Goal: Information Seeking & Learning: Find contact information

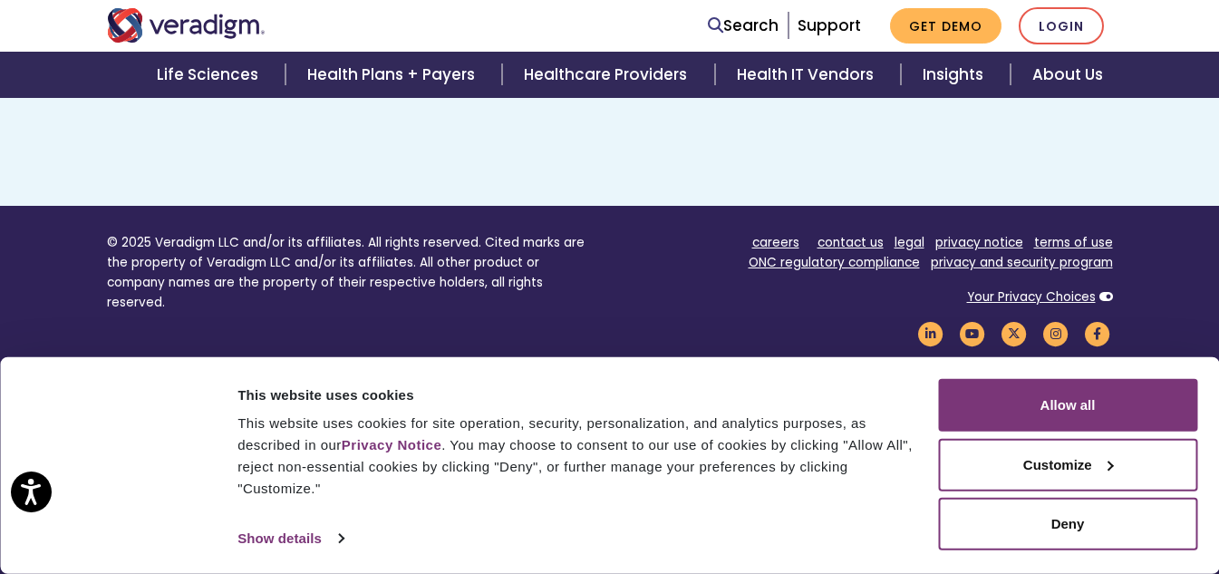
scroll to position [1397, 0]
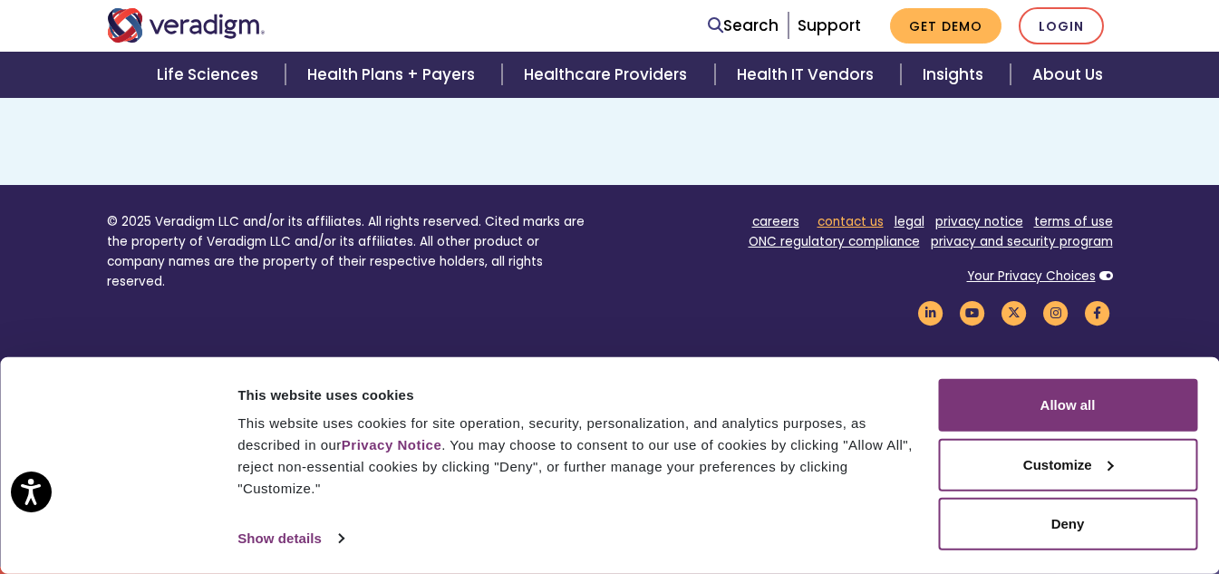
click at [856, 222] on link "contact us" at bounding box center [851, 221] width 66 height 17
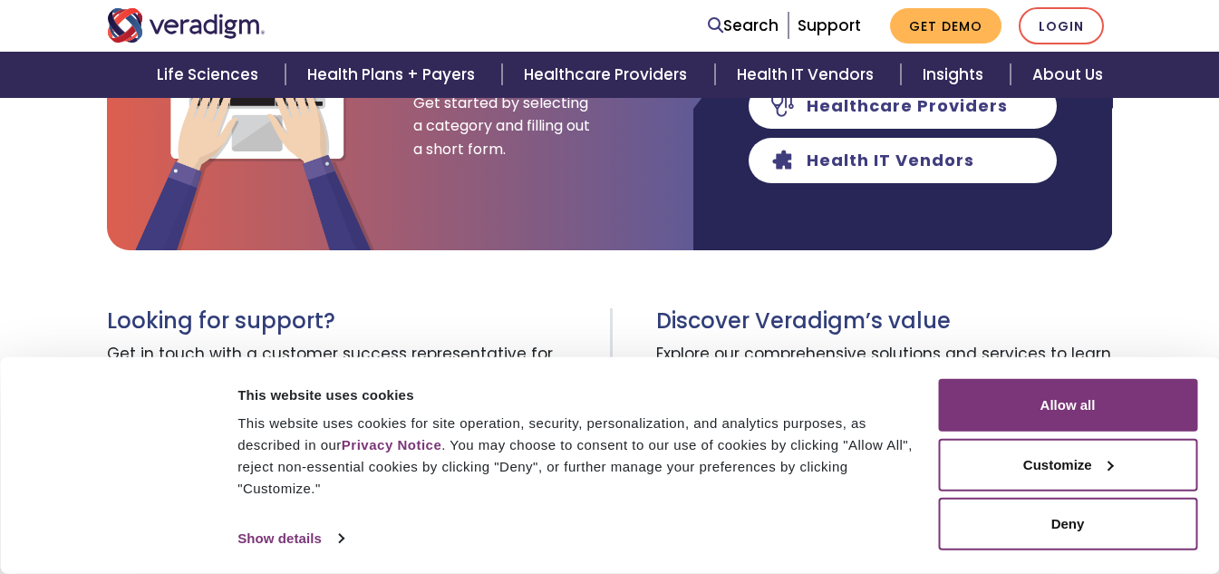
scroll to position [440, 0]
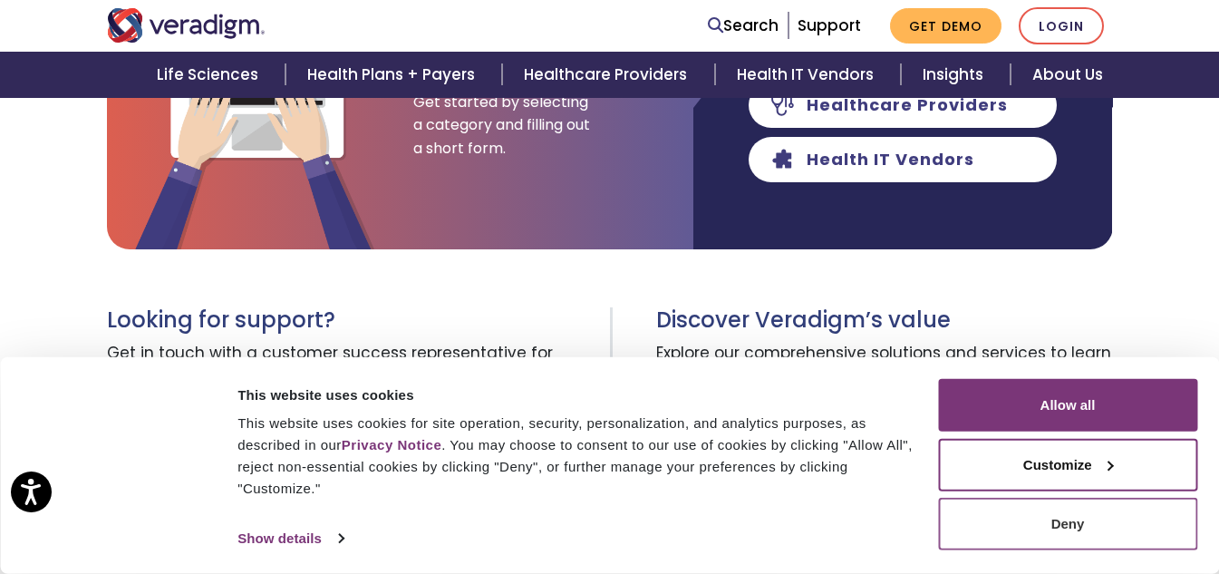
click at [1043, 527] on button "Deny" at bounding box center [1067, 524] width 259 height 53
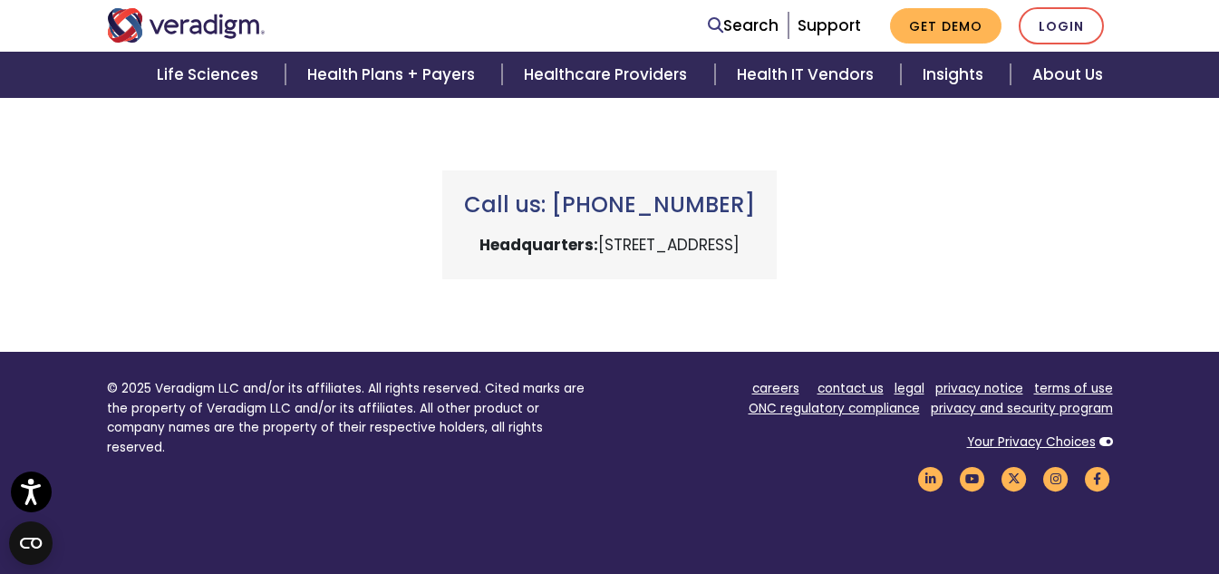
scroll to position [827, 0]
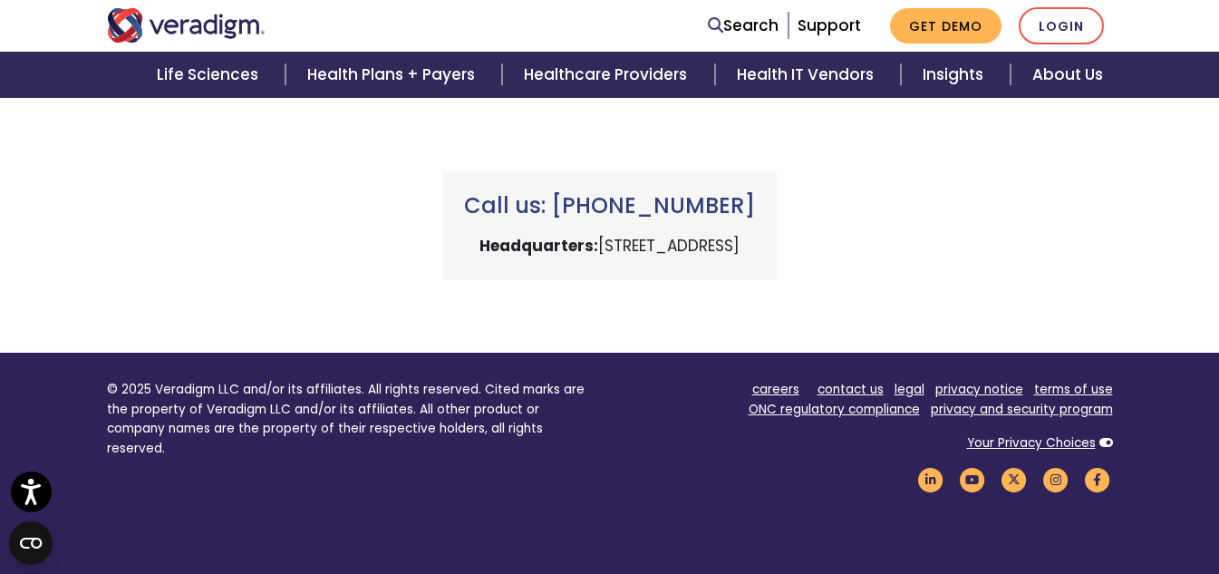
drag, startPoint x: 453, startPoint y: 205, endPoint x: 741, endPoint y: 204, distance: 288.2
click at [741, 204] on h3 "Call us: [PHONE_NUMBER]" at bounding box center [609, 206] width 291 height 26
drag, startPoint x: 547, startPoint y: 206, endPoint x: 821, endPoint y: 189, distance: 275.2
click at [777, 189] on div "Call us: [PHONE_NUMBER] Headquarters: [STREET_ADDRESS]" at bounding box center [609, 225] width 334 height 109
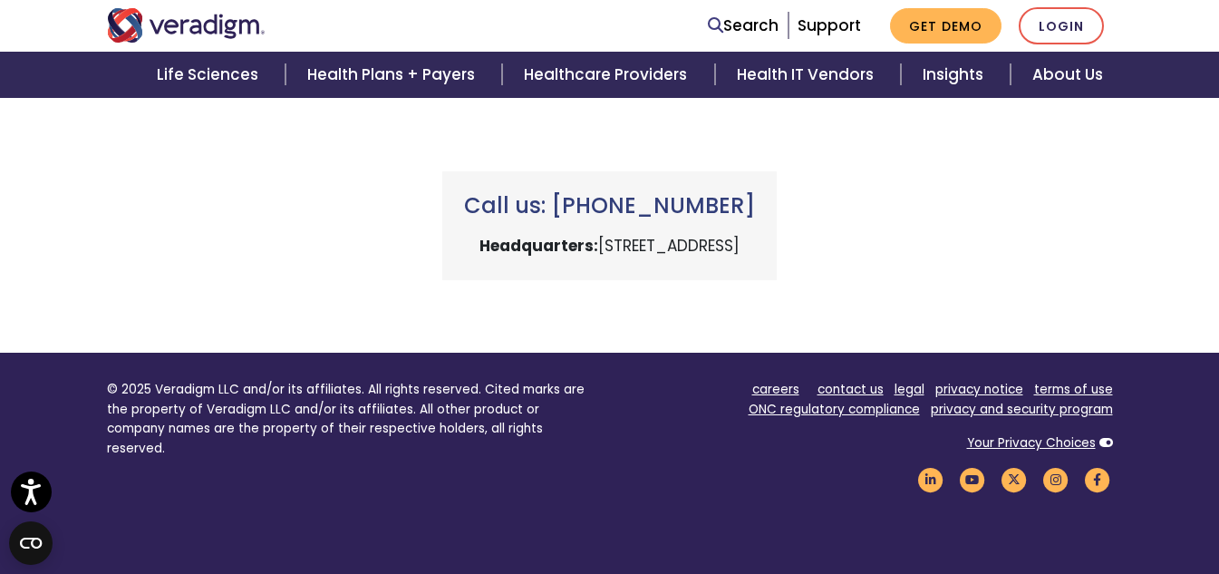
copy h3 "[PHONE_NUMBER]"
click at [755, 208] on h3 "Call us: [PHONE_NUMBER]" at bounding box center [609, 206] width 291 height 26
click at [589, 198] on h3 "Call us: [PHONE_NUMBER]" at bounding box center [609, 206] width 291 height 26
click at [572, 200] on h3 "Call us: [PHONE_NUMBER]" at bounding box center [609, 206] width 291 height 26
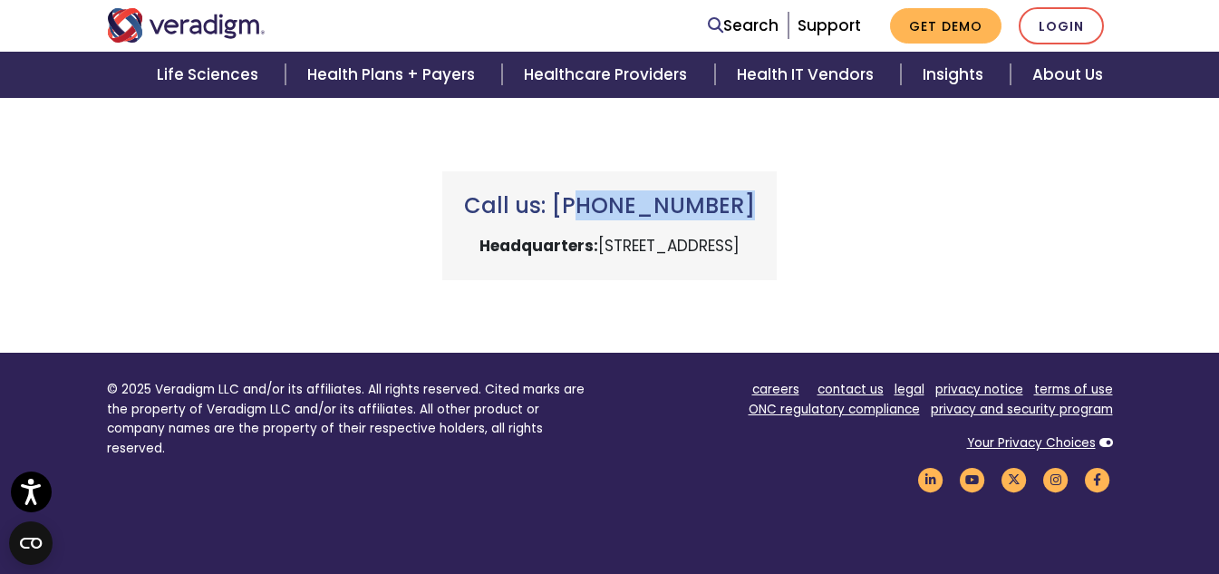
drag, startPoint x: 572, startPoint y: 200, endPoint x: 754, endPoint y: 200, distance: 182.2
click at [754, 200] on h3 "Call us: [PHONE_NUMBER]" at bounding box center [609, 206] width 291 height 26
copy div "[PHONE_NUMBER]"
drag, startPoint x: 582, startPoint y: 207, endPoint x: 775, endPoint y: 204, distance: 193.1
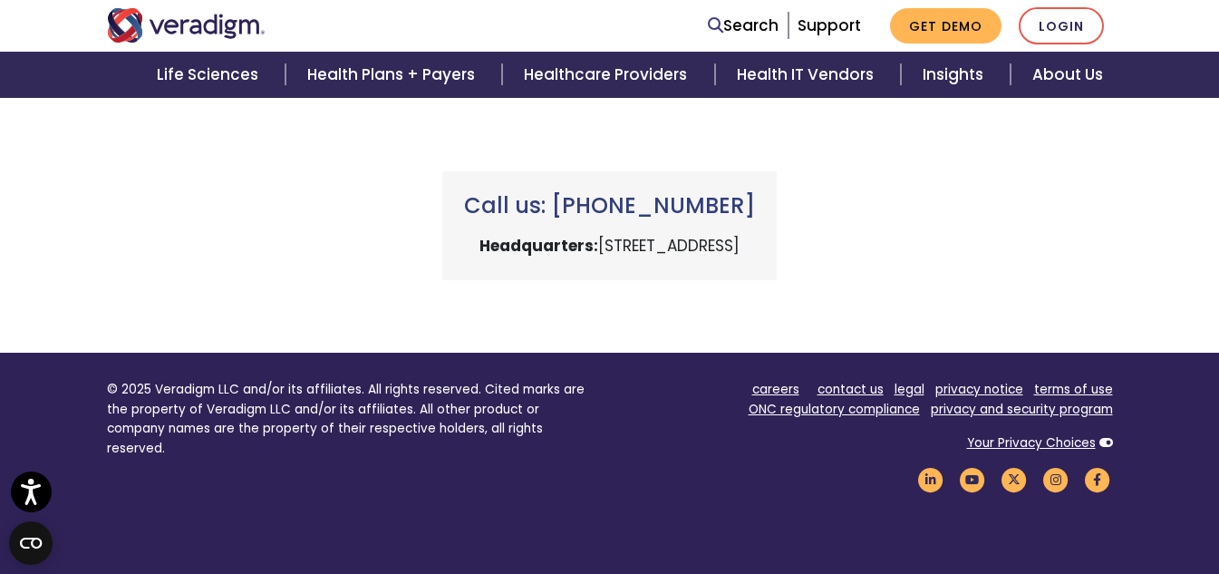
click at [755, 204] on h3 "Call us: [PHONE_NUMBER]" at bounding box center [609, 206] width 291 height 26
copy h3 "[PHONE_NUMBER]"
click at [897, 275] on div "Call us: [PHONE_NUMBER] Headquarters: [STREET_ADDRESS]" at bounding box center [609, 204] width 1033 height 152
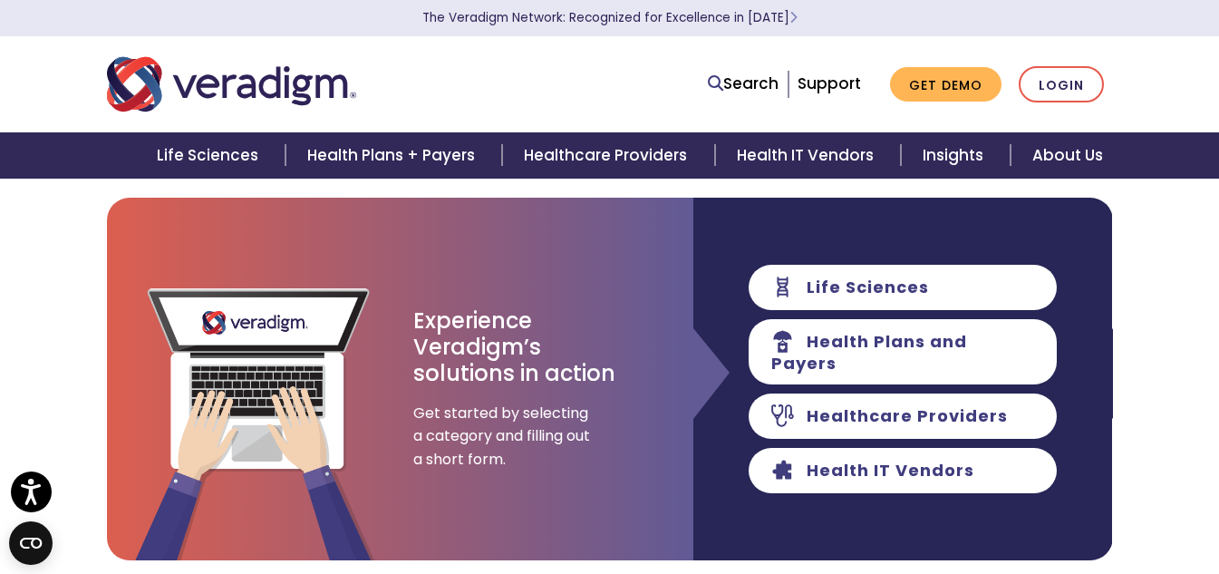
scroll to position [0, 0]
